Goal: Navigation & Orientation: Find specific page/section

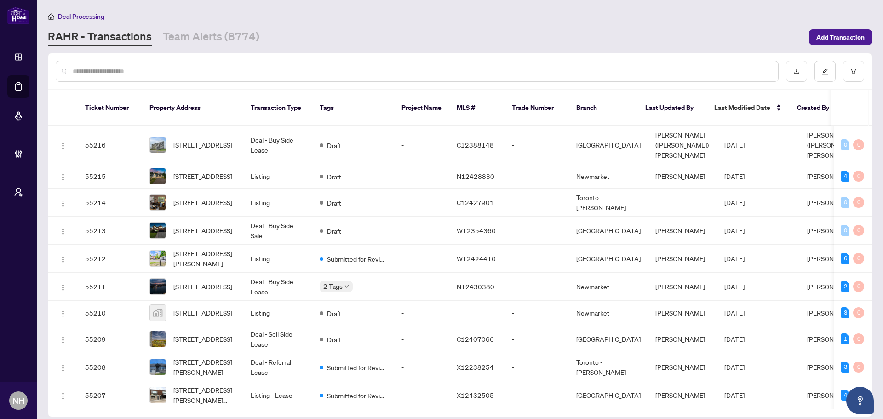
click at [358, 30] on div "RAHR - Transactions Team Alerts (8774)" at bounding box center [426, 37] width 756 height 17
click at [513, 15] on div "Deal Processing" at bounding box center [460, 16] width 824 height 11
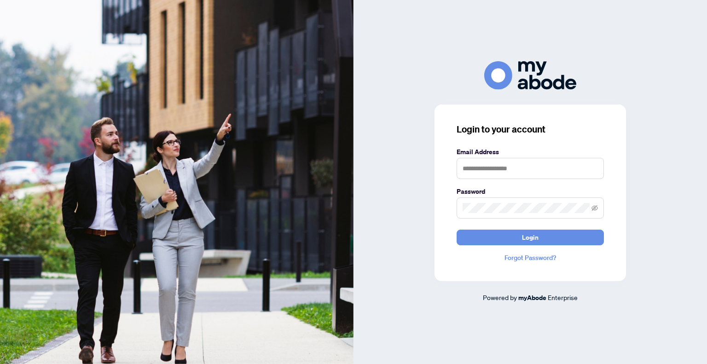
click at [592, 167] on keeper-lock "Open Keeper Popup" at bounding box center [592, 167] width 11 height 11
click at [590, 164] on keeper-lock "Open Keeper Popup" at bounding box center [592, 167] width 11 height 11
type input "**********"
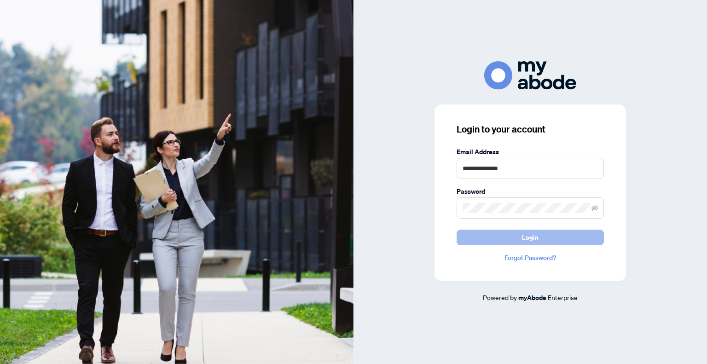
click at [538, 240] on button "Login" at bounding box center [529, 238] width 147 height 16
